Goal: Task Accomplishment & Management: Manage account settings

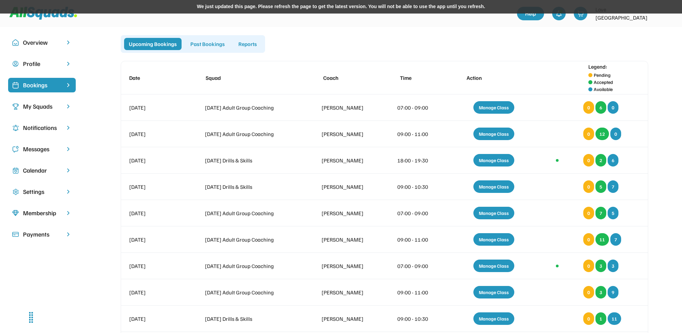
scroll to position [14, 0]
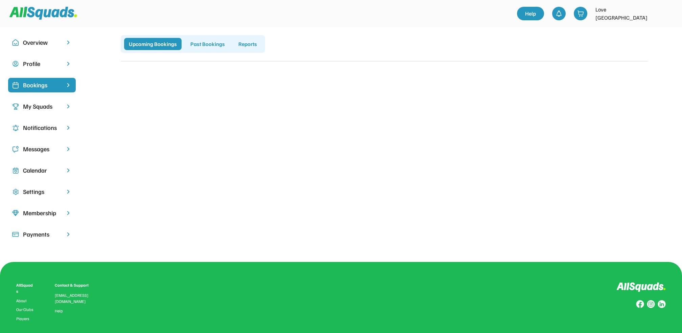
scroll to position [14, 0]
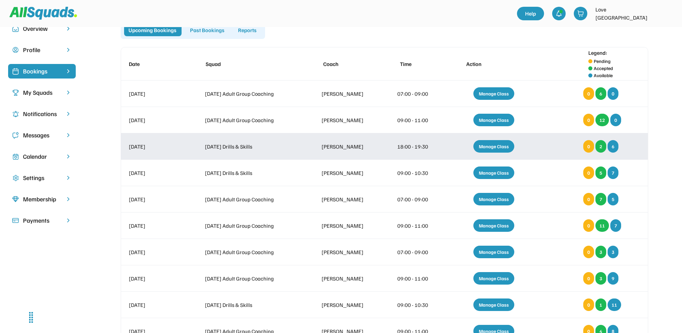
click at [493, 144] on div "Manage Class" at bounding box center [493, 146] width 41 height 13
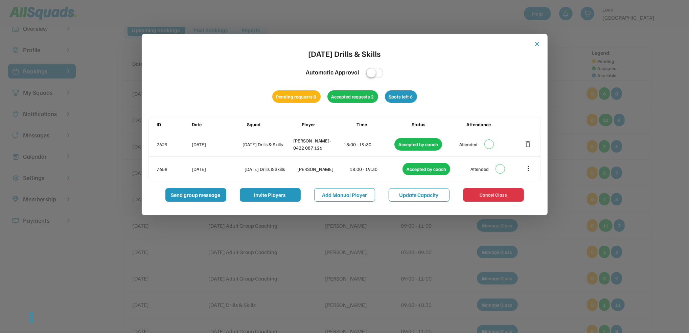
click at [538, 43] on button "close" at bounding box center [537, 44] width 7 height 7
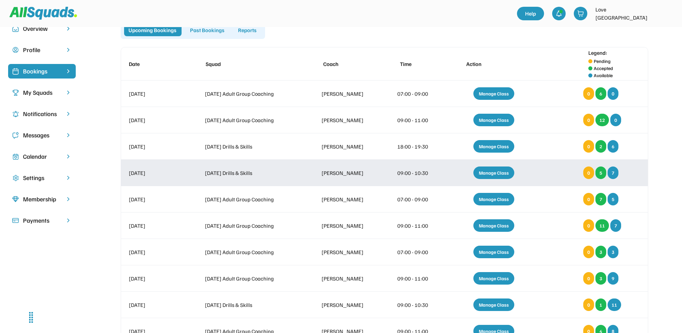
click at [495, 172] on div "Manage Class" at bounding box center [493, 172] width 41 height 13
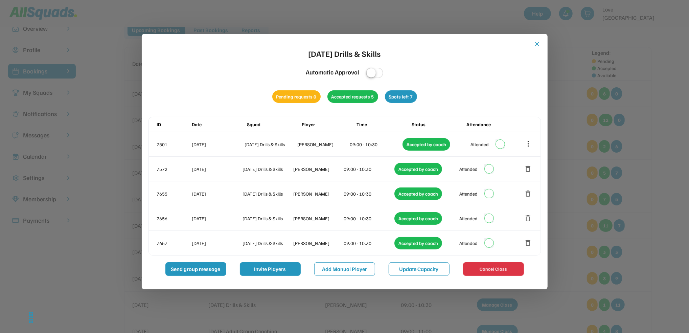
click at [540, 44] on button "close" at bounding box center [537, 44] width 7 height 7
